Goal: Task Accomplishment & Management: Manage account settings

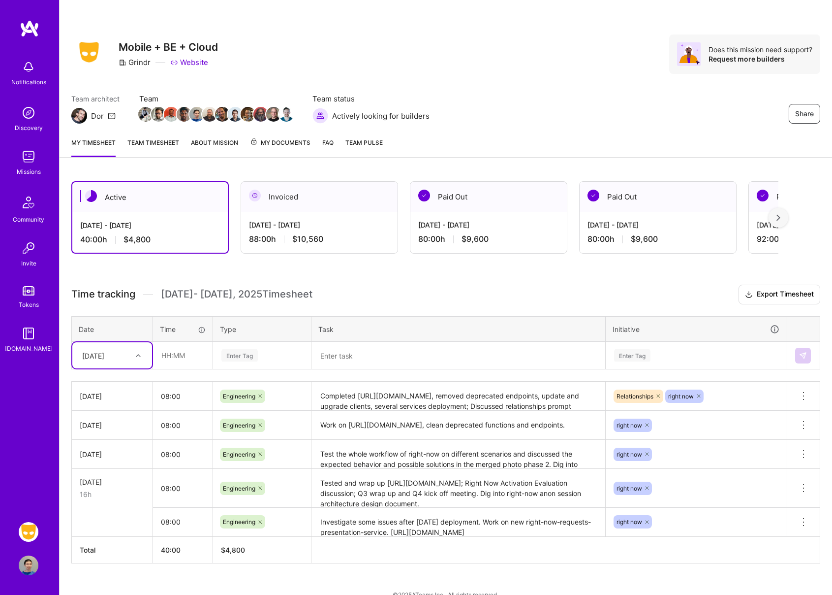
click at [164, 147] on link "Team timesheet" at bounding box center [153, 147] width 52 height 20
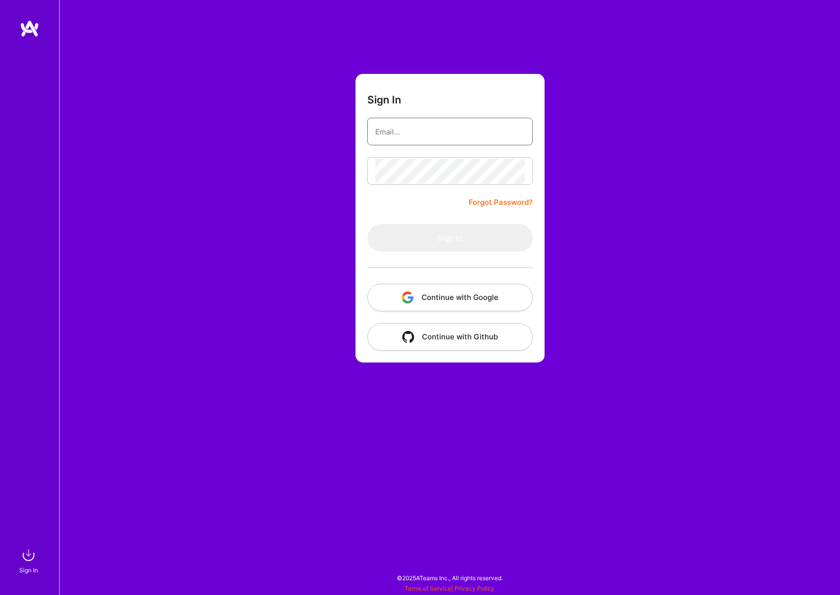
type input "[EMAIL_ADDRESS][DOMAIN_NAME]"
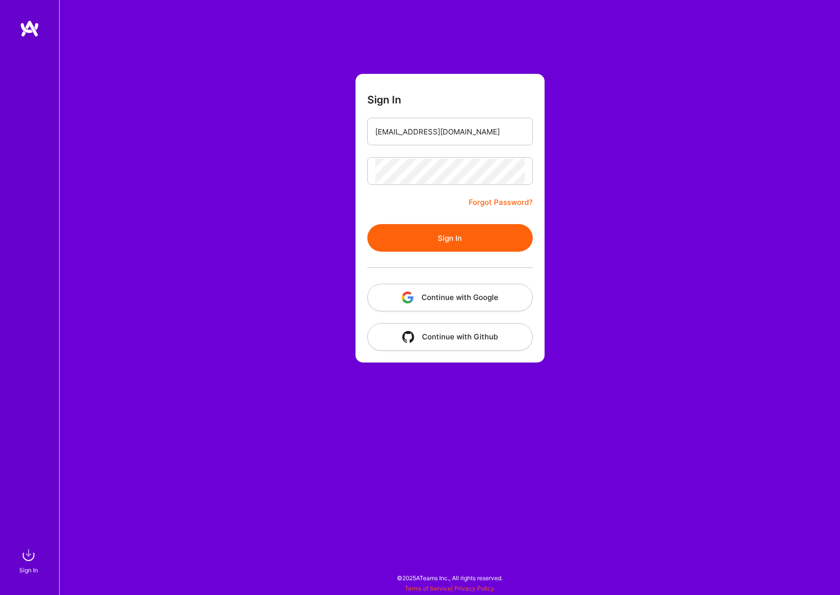
click at [415, 242] on button "Sign In" at bounding box center [449, 238] width 165 height 28
click at [418, 238] on button "Sign In" at bounding box center [449, 238] width 165 height 28
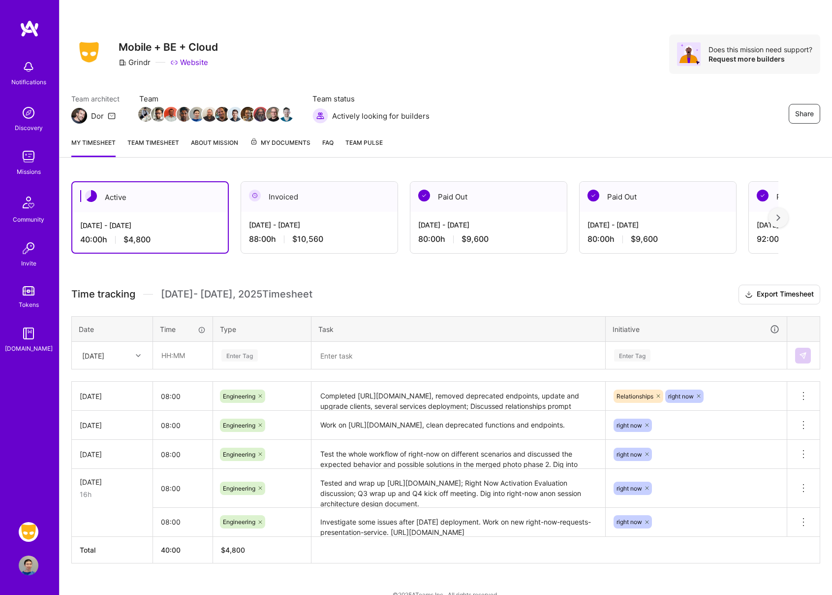
click at [144, 140] on link "Team timesheet" at bounding box center [153, 147] width 52 height 20
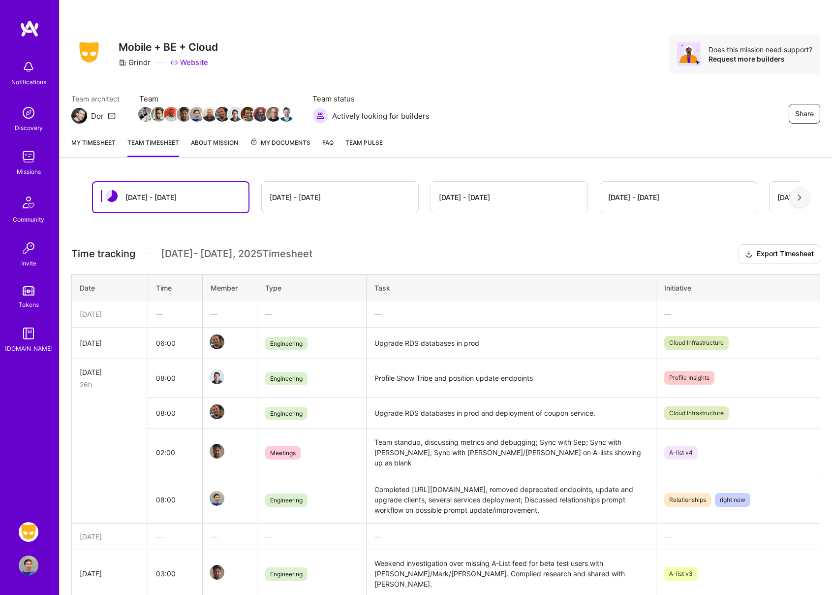
click at [220, 146] on link "About Mission" at bounding box center [214, 147] width 47 height 20
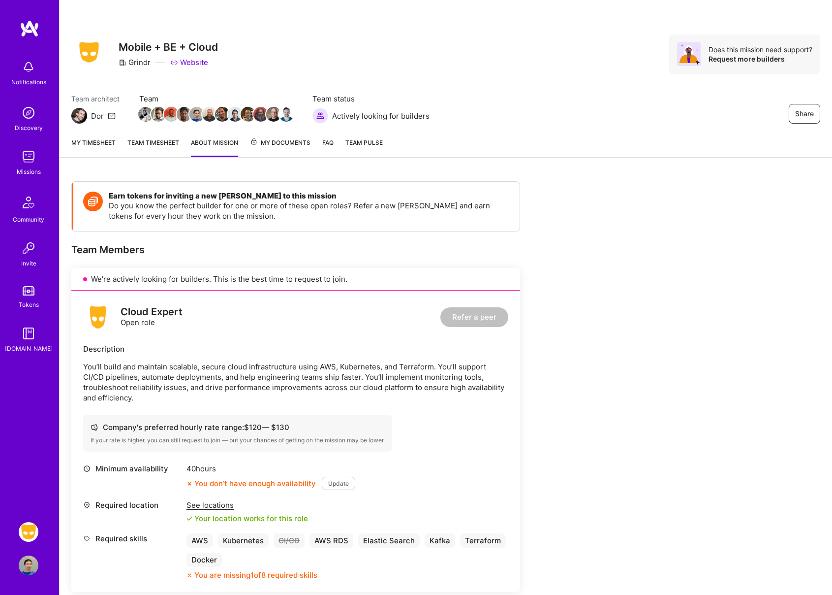
click at [160, 145] on link "Team timesheet" at bounding box center [153, 147] width 52 height 20
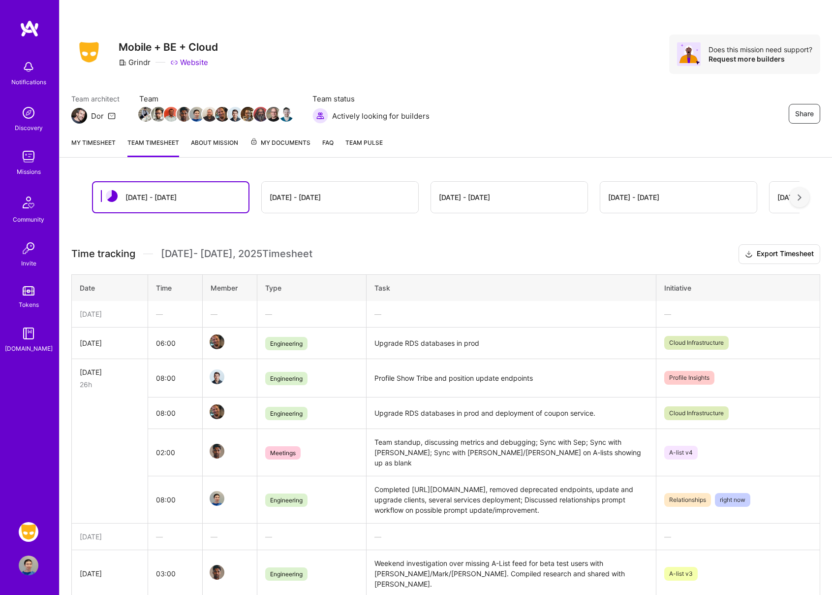
click at [93, 148] on link "My timesheet" at bounding box center [93, 147] width 44 height 20
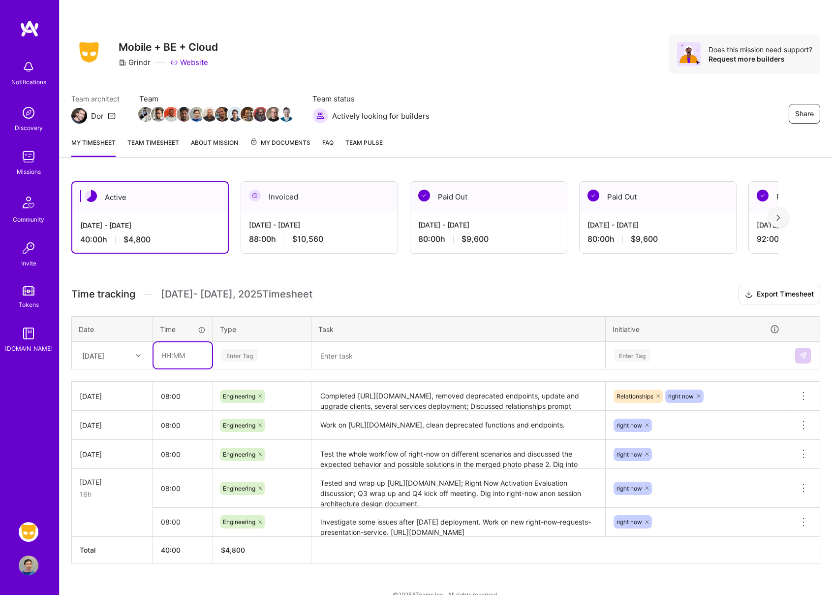
click at [186, 357] on input "text" at bounding box center [183, 355] width 59 height 26
type input "08:00"
type input "eng"
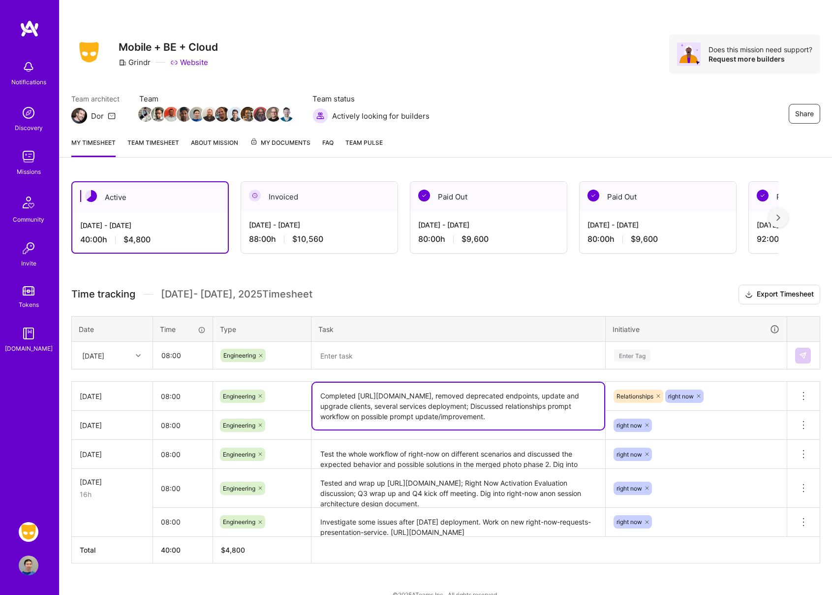
click at [475, 407] on textarea "Completed [URL][DOMAIN_NAME], removed deprecated endpoints, update and upgrade …" at bounding box center [459, 405] width 292 height 47
click at [463, 357] on textarea at bounding box center [459, 356] width 292 height 26
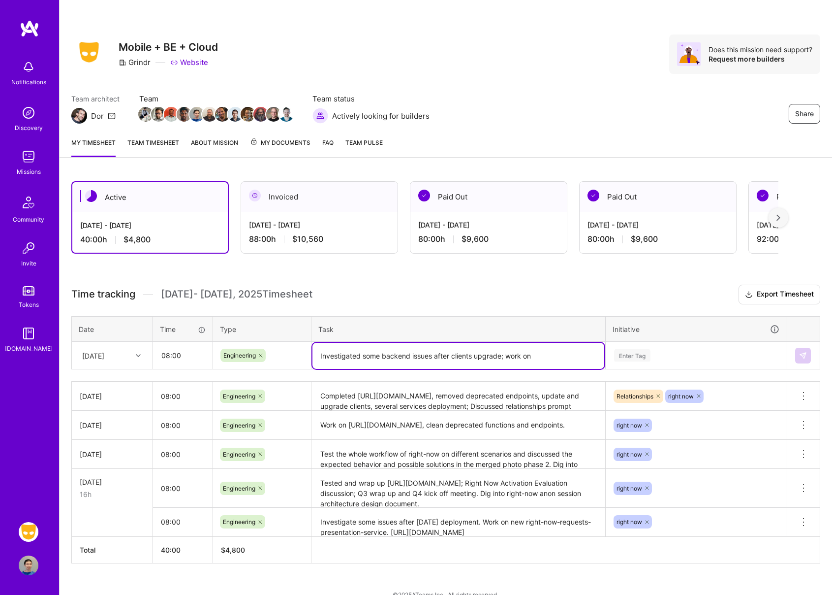
paste textarea "https://grindr.atlassian.net/browse/RTNW-728"
type textarea "Investigated some backend issues after clients upgrade; work on [URL][DOMAIN_NA…"
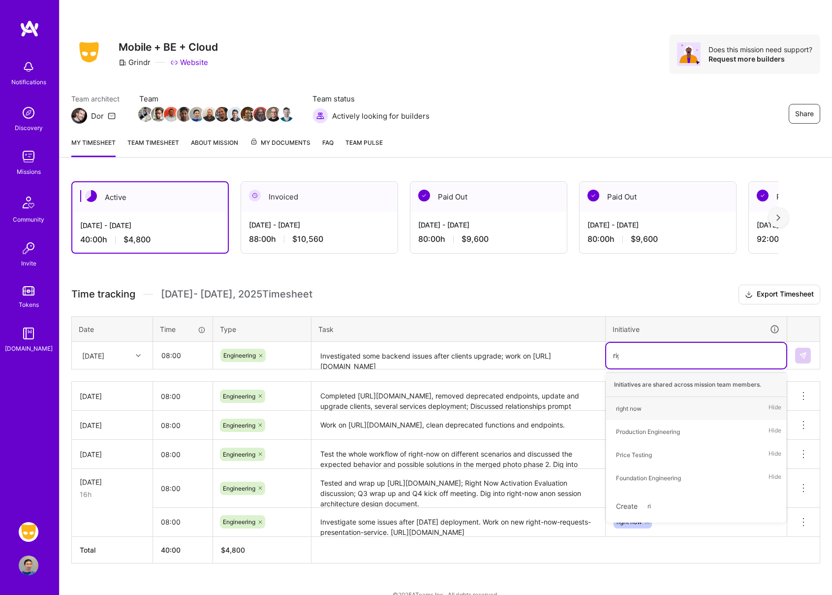
type input "right"
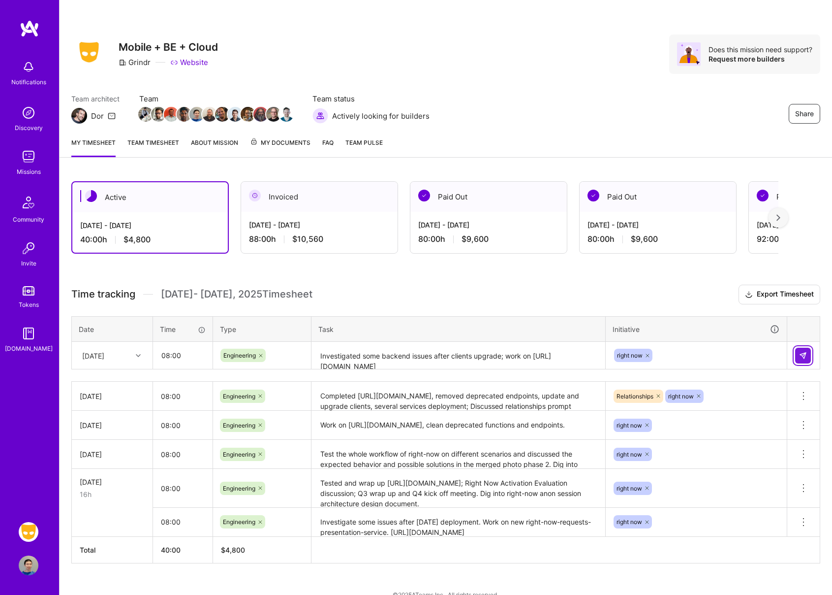
click at [801, 358] on img at bounding box center [803, 355] width 8 height 8
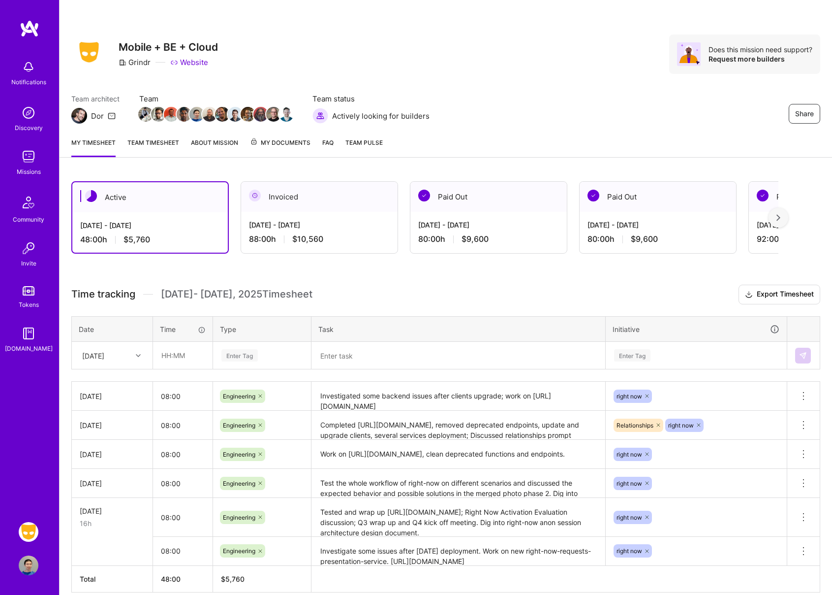
click at [115, 398] on div "[DATE]" at bounding box center [112, 396] width 65 height 10
click at [800, 393] on icon at bounding box center [804, 396] width 12 height 12
drag, startPoint x: 488, startPoint y: 406, endPoint x: 318, endPoint y: 397, distance: 170.5
click at [318, 397] on textarea "Investigated some backend issues after clients upgrade; work on [URL][DOMAIN_NA…" at bounding box center [459, 400] width 292 height 36
click at [803, 396] on icon at bounding box center [804, 396] width 12 height 12
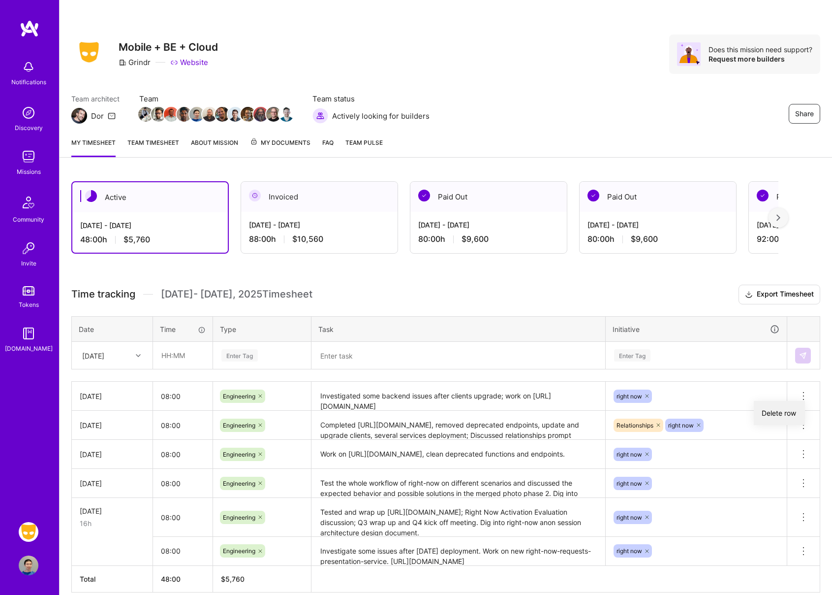
click at [785, 418] on button "Delete row" at bounding box center [779, 413] width 51 height 24
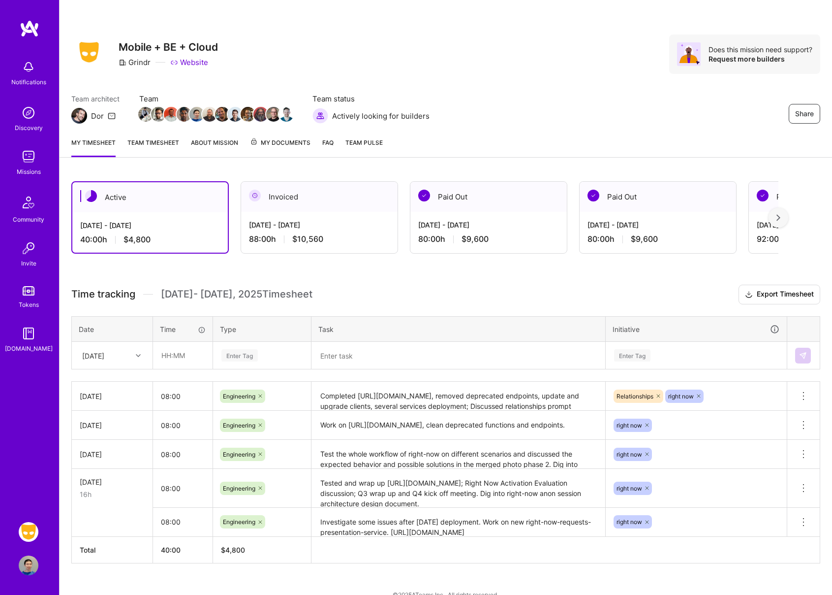
click at [129, 355] on div "[DATE]" at bounding box center [104, 355] width 55 height 16
click at [110, 399] on div "[DATE]" at bounding box center [112, 401] width 80 height 18
click at [174, 356] on input "text" at bounding box center [183, 355] width 59 height 26
click at [141, 358] on div at bounding box center [139, 355] width 15 height 13
click at [118, 472] on div "[DATE]" at bounding box center [112, 474] width 80 height 18
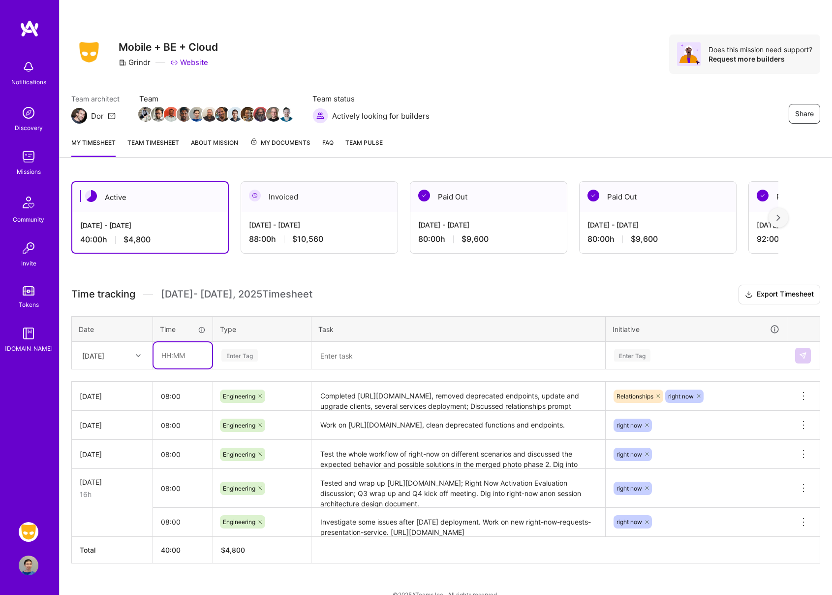
click at [187, 353] on input "text" at bounding box center [183, 355] width 59 height 26
type input "08:00"
click at [275, 356] on div "Enter Tag" at bounding box center [262, 355] width 83 height 12
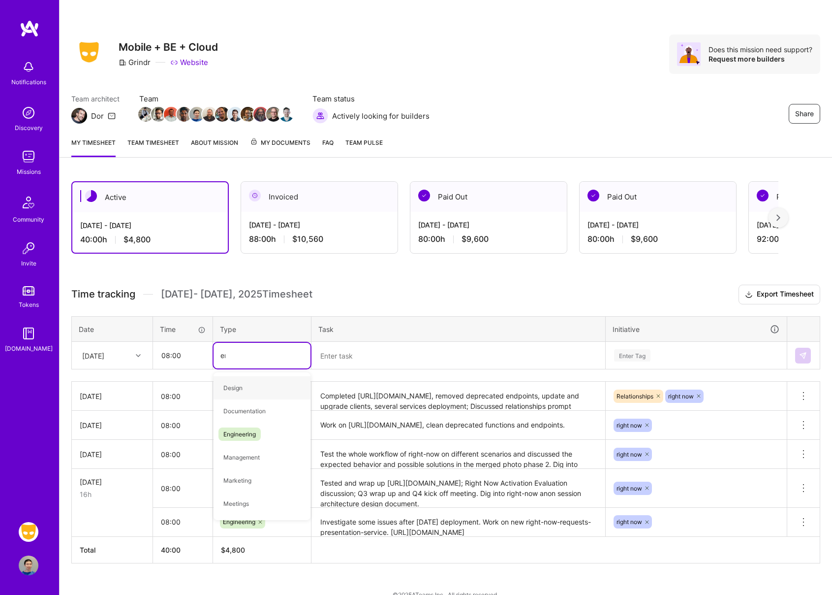
type input "eng"
click at [268, 385] on div "Engineering" at bounding box center [262, 387] width 97 height 23
click at [351, 355] on textarea at bounding box center [459, 356] width 292 height 26
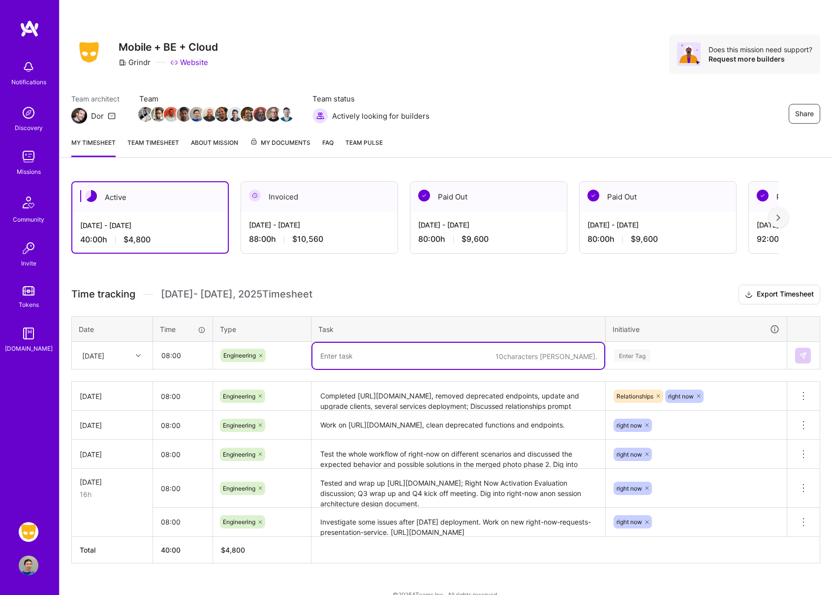
paste textarea "Investigated some backend issues after clients upgrade; work on [URL][DOMAIN_NA…"
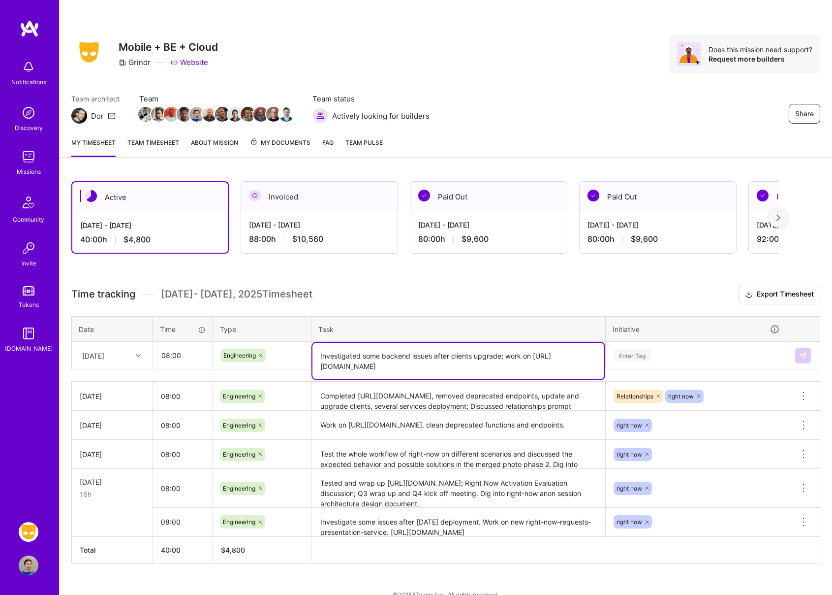
type textarea "Investigated some backend issues after clients upgrade; work on [URL][DOMAIN_NA…"
click at [709, 364] on div "Enter Tag" at bounding box center [696, 356] width 180 height 26
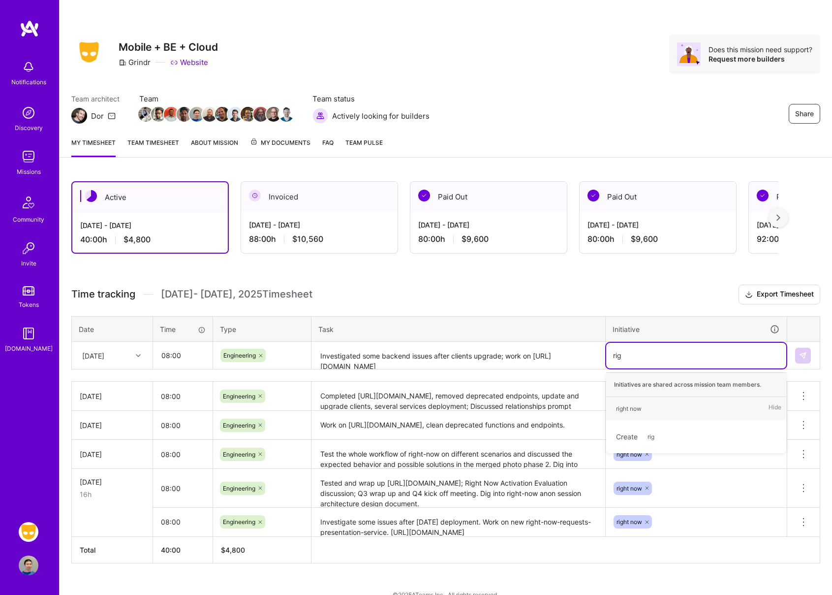
type input "righ"
click at [670, 406] on div "right now Hide" at bounding box center [696, 408] width 180 height 23
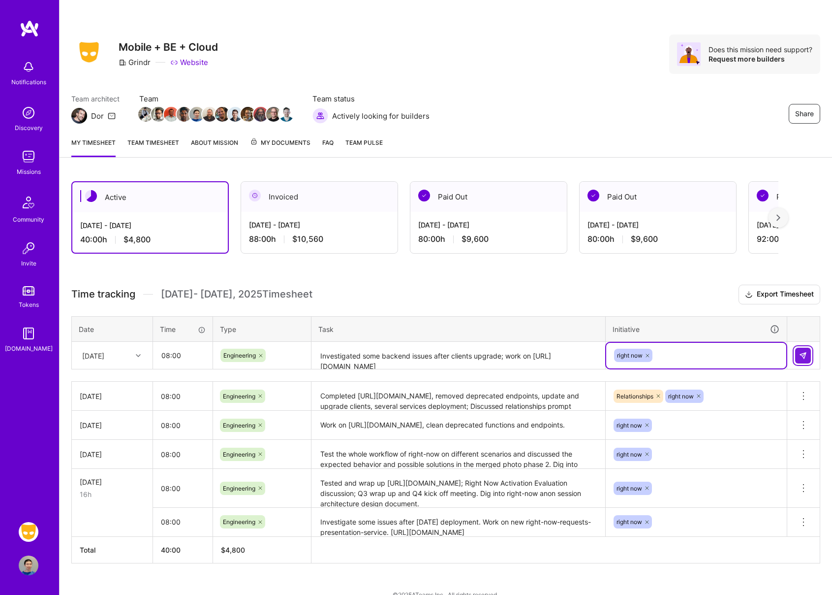
click at [804, 354] on img at bounding box center [803, 355] width 8 height 8
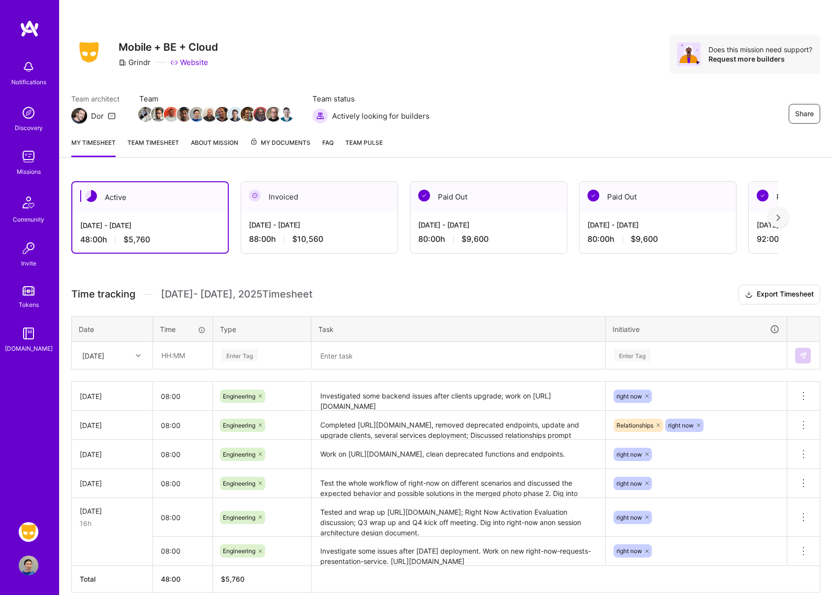
click at [163, 140] on link "Team timesheet" at bounding box center [153, 147] width 52 height 20
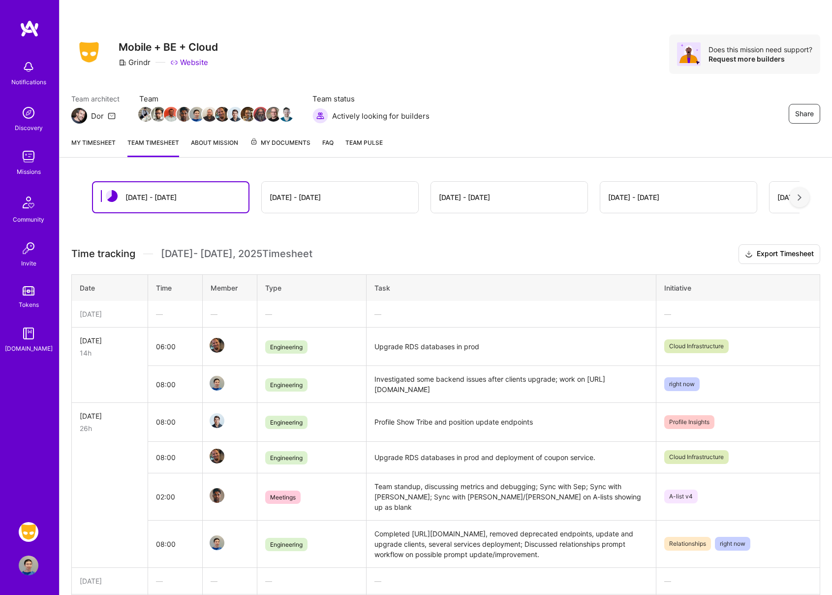
click at [369, 144] on span "Team Pulse" at bounding box center [364, 142] width 37 height 7
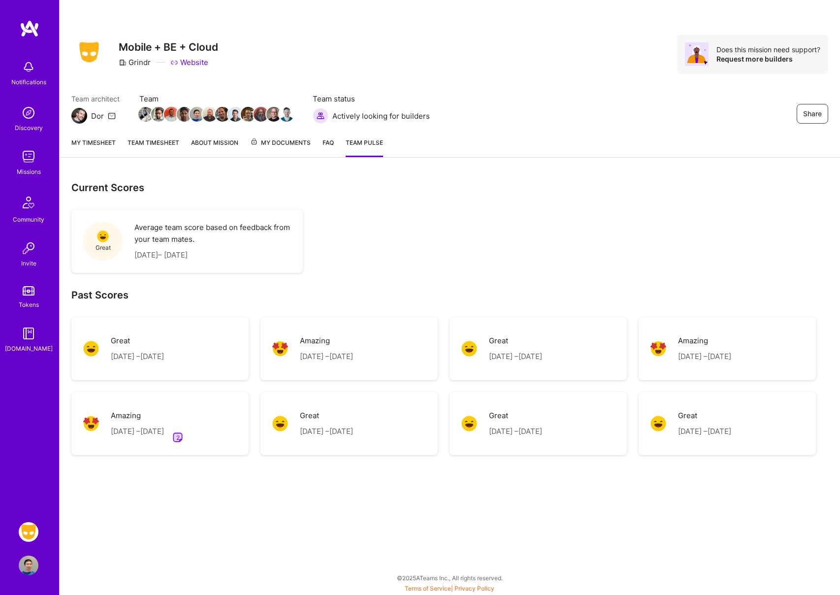
click at [406, 272] on div "Current Scores Great Average team score based on feedback from your team mates.…" at bounding box center [449, 321] width 757 height 280
click at [145, 144] on link "Team timesheet" at bounding box center [153, 147] width 52 height 20
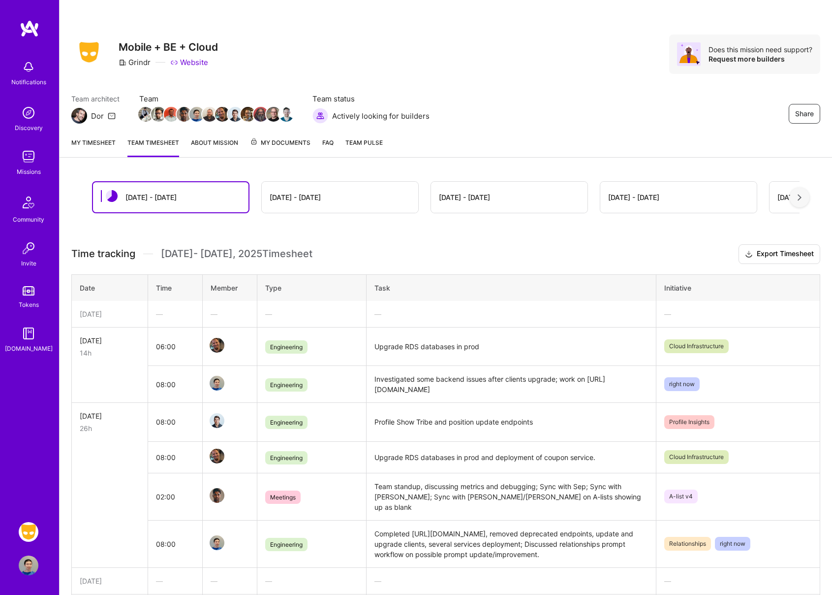
click at [356, 145] on span "Team Pulse" at bounding box center [364, 142] width 37 height 7
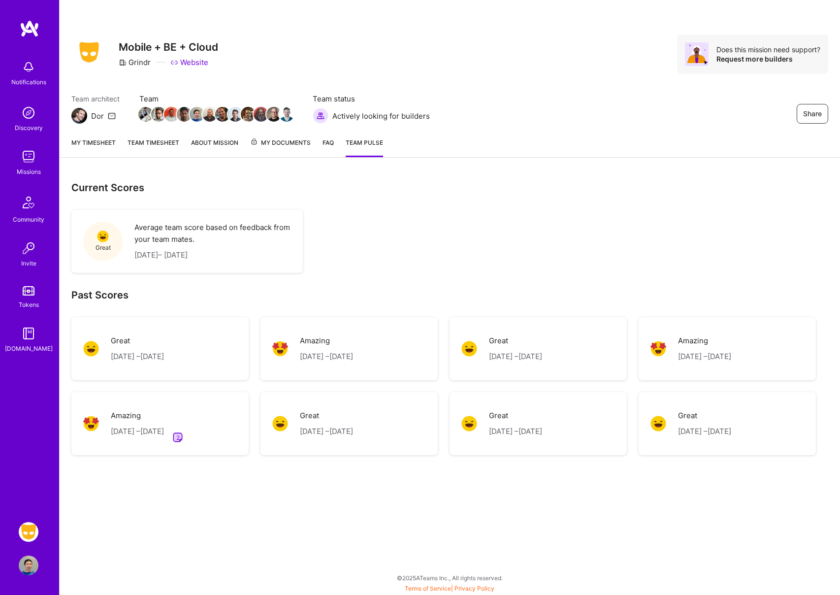
click at [171, 149] on link "Team timesheet" at bounding box center [153, 147] width 52 height 20
